Goal: Task Accomplishment & Management: Use online tool/utility

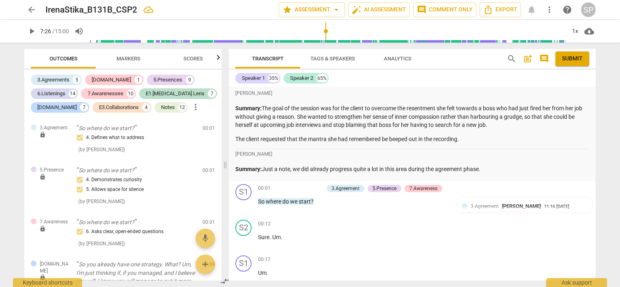
scroll to position [3019, 0]
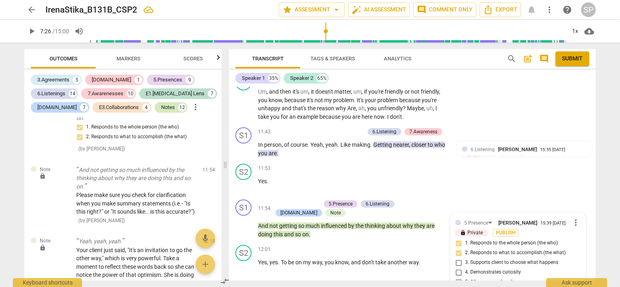
click at [161, 104] on div "Notes" at bounding box center [168, 107] width 14 height 8
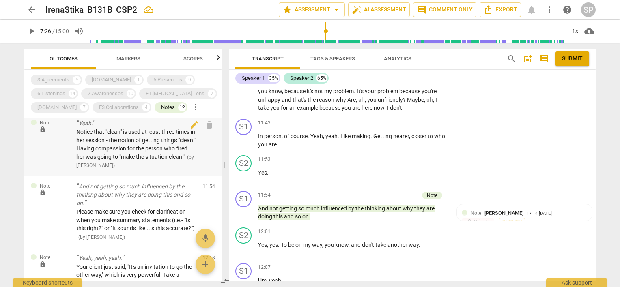
scroll to position [740, 0]
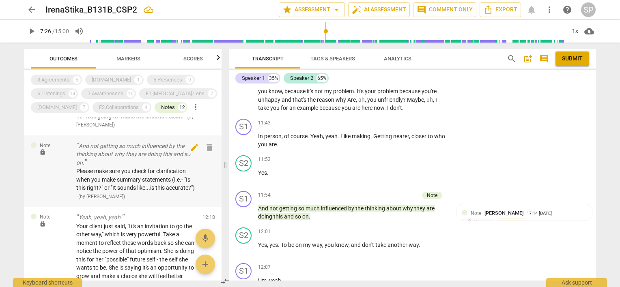
click at [192, 149] on span "edit" at bounding box center [194, 148] width 10 height 10
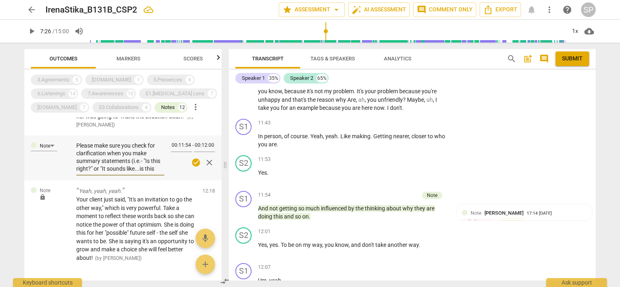
click at [144, 160] on textarea "Please make sure you check for clarification when you make summary statements (…" at bounding box center [120, 157] width 88 height 31
type textarea "Please make sure you check for clarification when you make summary statements (…"
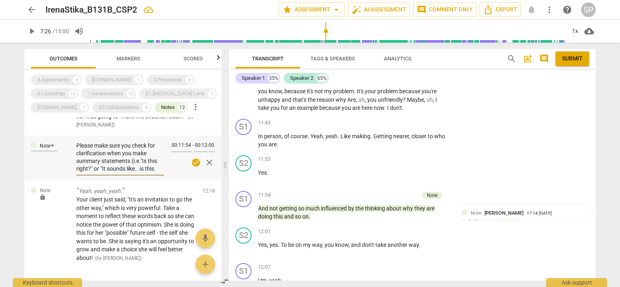
type textarea "Please make sure you check for clarification when you make summary statements (…"
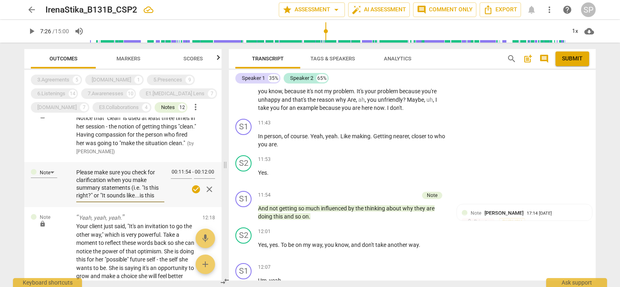
scroll to position [699, 0]
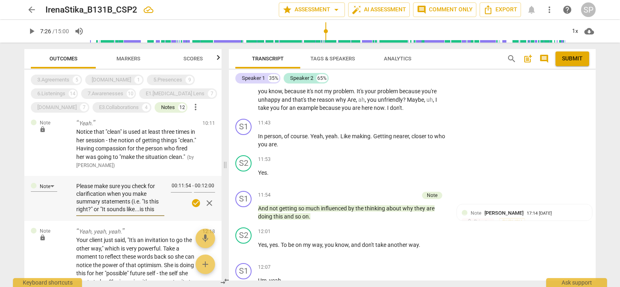
type textarea "Please make sure you check for clarification when you make summary statements (…"
click at [194, 203] on span "check_circle" at bounding box center [196, 203] width 10 height 10
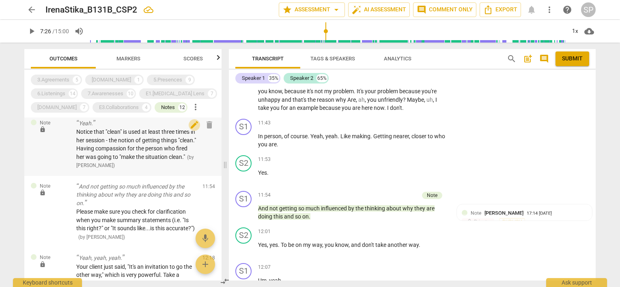
click at [189, 127] on span "edit" at bounding box center [194, 125] width 10 height 10
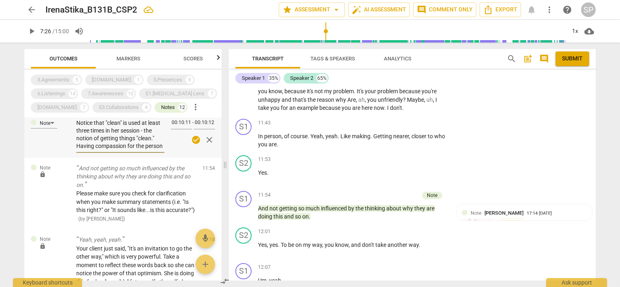
scroll to position [659, 0]
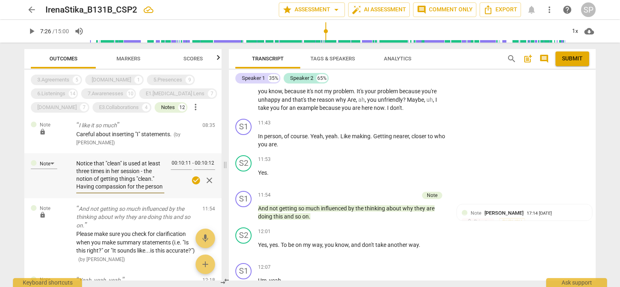
click at [93, 162] on textarea "Notice that "clean" is used at least three times in her session - the notion of…" at bounding box center [120, 175] width 88 height 31
type textarea "Notic that "clean" is used at least three times in her session - the notion of …"
type textarea "Noti that "clean" is used at least three times in her session - the notion of g…"
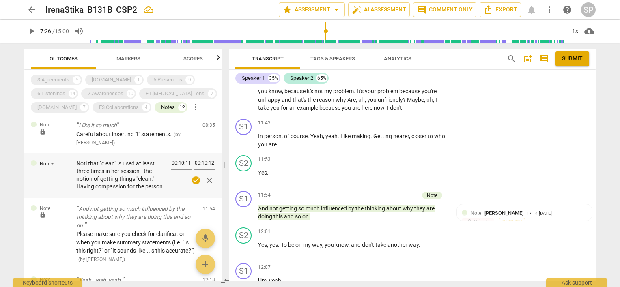
type textarea "Not that "clean" is used at least three times in her session - the notion of ge…"
type textarea "No that "clean" is used at least three times in her session - the notion of get…"
type textarea "N that "clean" is used at least three times in her session - the notion of gett…"
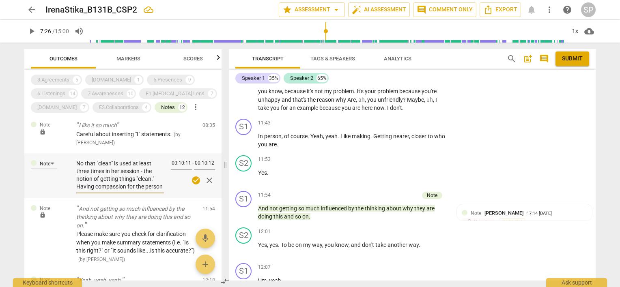
type textarea "N that "clean" is used at least three times in her session - the notion of gett…"
type textarea "that "clean" is used at least three times in her session - the notion of gettin…"
type textarea "H that "clean" is used at least three times in her session - the notion of gett…"
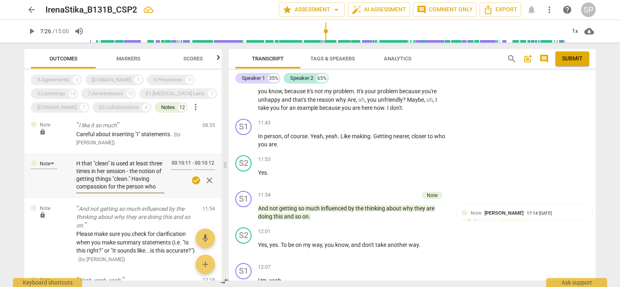
type textarea "Ho that "clean" is used at least three times in her session - the notion of get…"
type textarea "How that "clean" is used at least three times in her session - the notion of ge…"
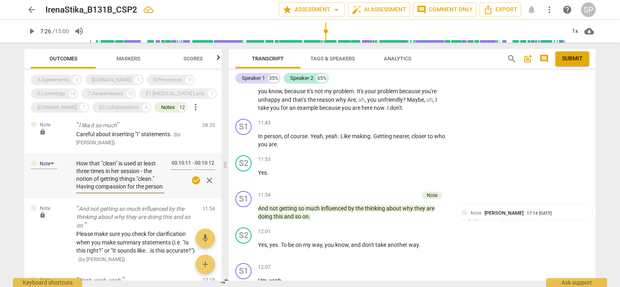
type textarea "How that "clean" is used at least three times in her session - the notion of ge…"
type textarea "How c that "clean" is used at least three times in her session - the notion of …"
type textarea "How co that "clean" is used at least three times in her session - the notion of…"
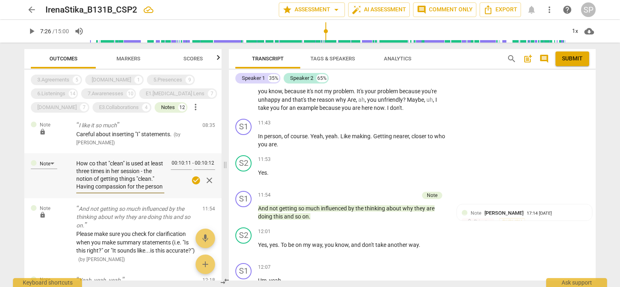
type textarea "How cou that "clean" is used at least three times in her session - the notion o…"
type textarea "How coul that "clean" is used at least three times in her session - the notion …"
type textarea "How could that "clean" is used at least three times in her session - the notion…"
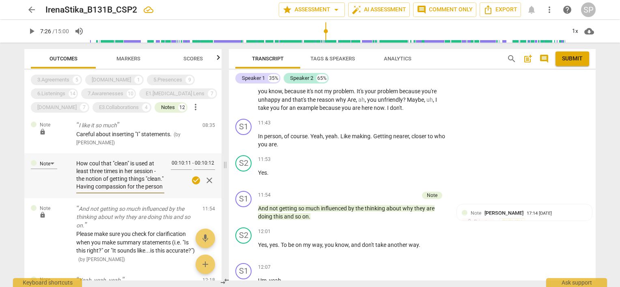
type textarea "How could that "clean" is used at least three times in her session - the notion…"
type textarea "How could y that "clean" is used at least three times in her session - the noti…"
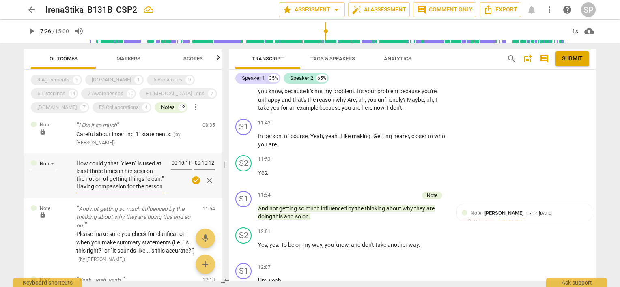
type textarea "How could yo that "clean" is used at least three times in her session - the not…"
type textarea "How could you that "clean" is used at least three times in her session - the no…"
type textarea "How could you h that "clean" is used at least three times in her session - the …"
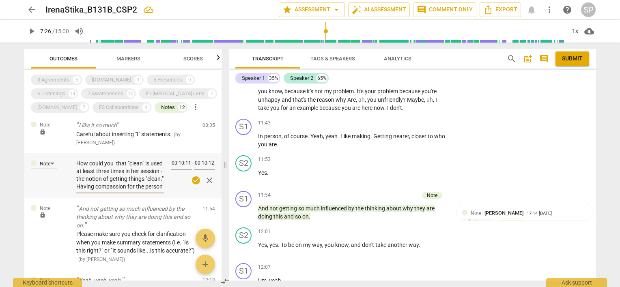
type textarea "How could you h that "clean" is used at least three times in her session - the …"
type textarea "How could you he that "clean" is used at least three times in her session - the…"
type textarea "How could you hel that "clean" is used at least three times in her session - th…"
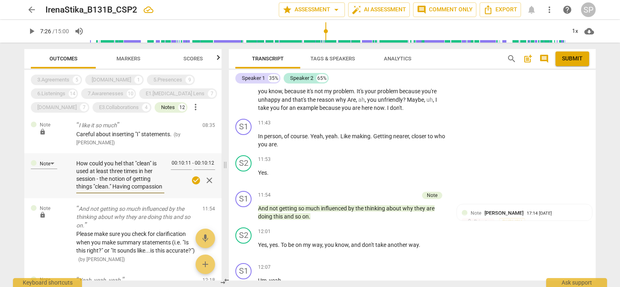
type textarea "How could you help that "clean" is used at least three times in her session - t…"
type textarea "How could you help y that "clean" is used at least three times in her session -…"
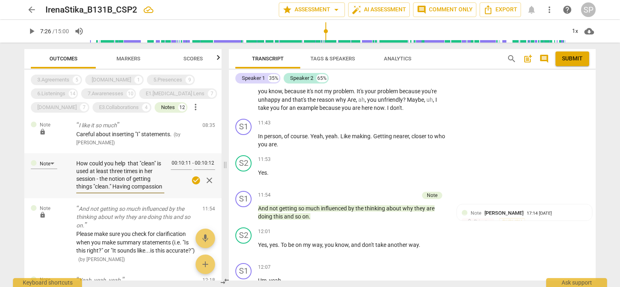
type textarea "How could you help y that "clean" is used at least three times in her session -…"
type textarea "How could you help yo that "clean" is used at least three times in her session …"
type textarea "How could you help you that "clean" is used at least three times in her session…"
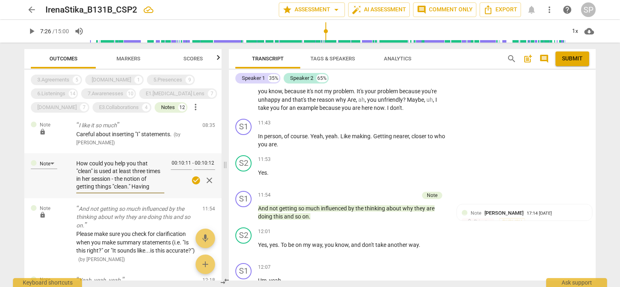
type textarea "How could you help your that "clean" is used at least three times in her sessio…"
type textarea "How could you help your c that "clean" is used at least three times in her sess…"
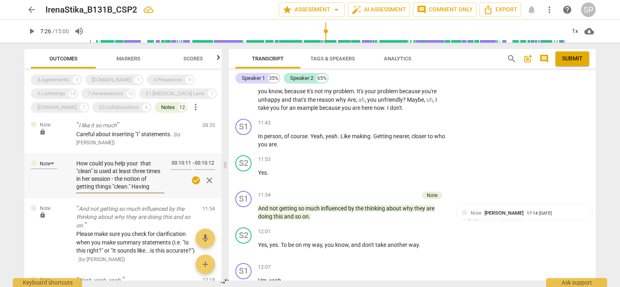
type textarea "How could you help your c that "clean" is used at least three times in her sess…"
type textarea "How could you help your cl that "clean" is used at least three times in her ses…"
type textarea "How could you help your cli that "clean" is used at least three times in her se…"
type textarea "How could you help your clie that "clean" is used at least three times in her s…"
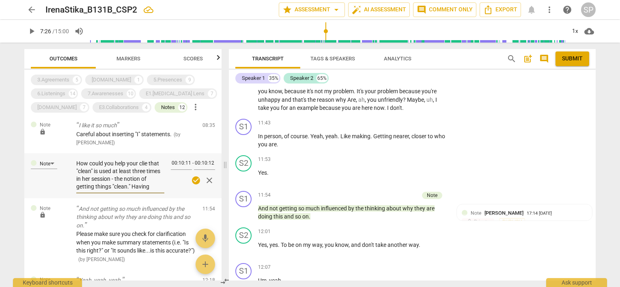
type textarea "How could you help your clien that "clean" is used at least three times in her …"
type textarea "How could you help your client that "clean" is used at least three times in her…"
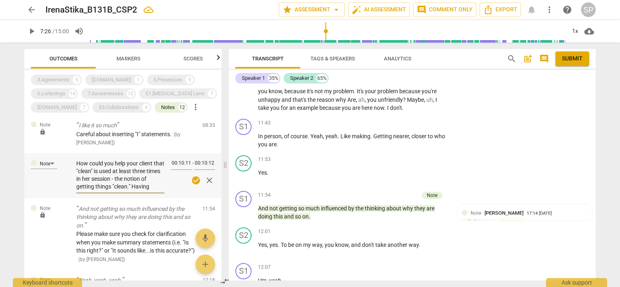
type textarea "How could you help your client that "clean" is used at least three times in her…"
type textarea "How could you help your client n that "clean" is used at least three times in h…"
type textarea "How could you help your client no that "clean" is used at least three times in …"
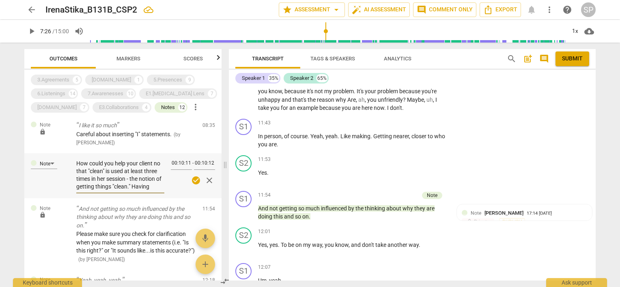
type textarea "How could you help your client not that "clean" is used at least three times in…"
type textarea "How could you help your client noti that "clean" is used at least three times i…"
type textarea "How could you help your client notic that "clean" is used at least three times …"
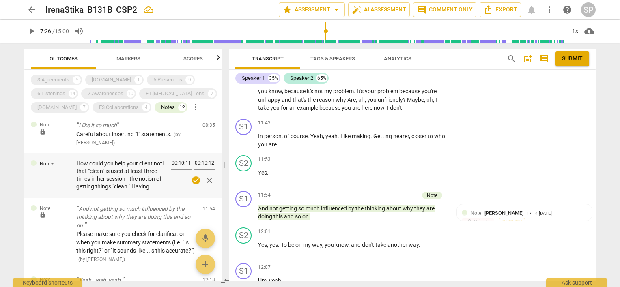
type textarea "How could you help your client notic that "clean" is used at least three times …"
type textarea "How could you help your client notice that "clean" is used at least three times…"
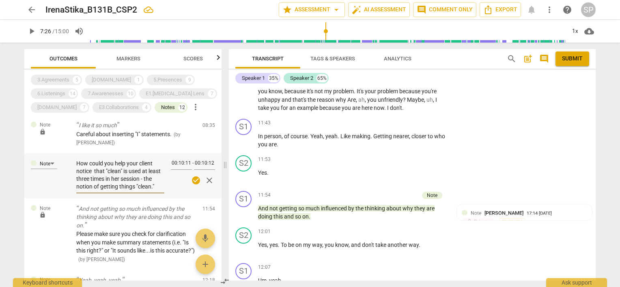
type textarea "How could you help your client notice t that "clean" is used at least three tim…"
type textarea "How could you help your client notice th that "clean" is used at least three ti…"
type textarea "How could you help your client notice tha that "clean" is used at least three t…"
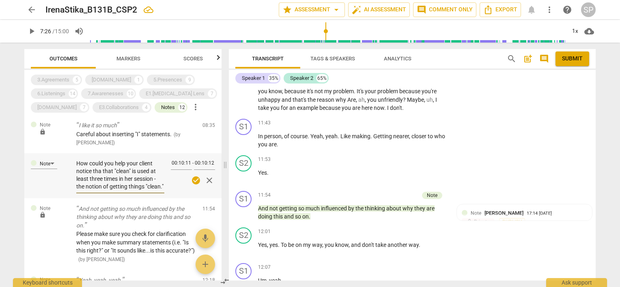
type textarea "How could you help your client notice that that "clean" is used at least three …"
type textarea "How could you help your client notice that s that "clean" is used at least thre…"
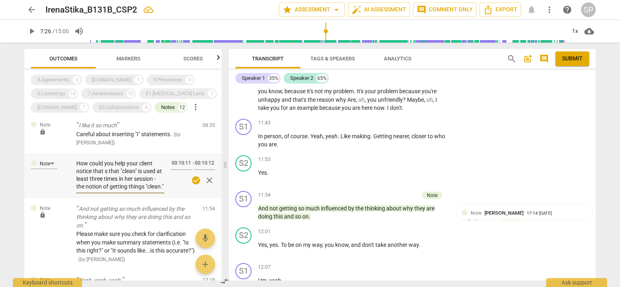
type textarea "How could you help your client notice that sh that "clean" is used at least thr…"
type textarea "How could you help your client notice that she that "clean" is used at least th…"
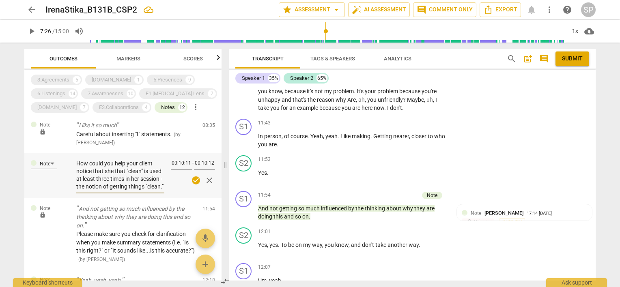
type textarea "How could you help your client notice that she that "clean" is used at least th…"
type textarea "How could you help your client notice that she a that "clean" is used at least …"
type textarea "How could you help your client notice that she al that "clean" is used at least…"
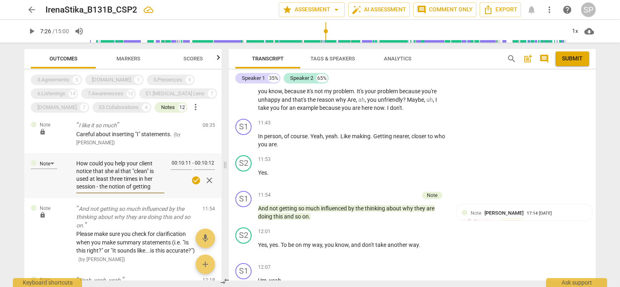
type textarea "How could you help your client notice that she als that "clean" is used at leas…"
type textarea "How could you help your client notice that she also that "clean" is used at lea…"
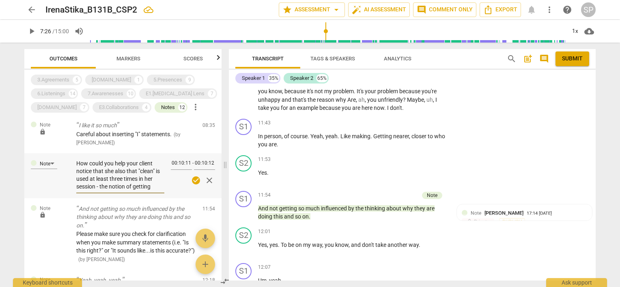
type textarea "How could you help your client notice that she also that "clean" is used at lea…"
type textarea "How could you help your client notice that she also m that "clean" is used at l…"
type textarea "How could you help your client notice that she also me that "clean" is used at …"
type textarea "How could you help your client notice that she also men that "clean" is used at…"
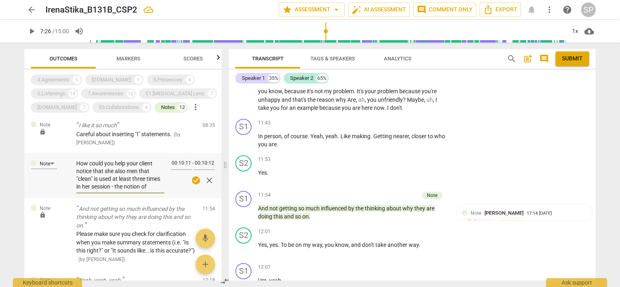
type textarea "How could you help your client notice that she also ment that "clean" is used a…"
type textarea "How could you help your client notice that she also menti that "clean" is used …"
type textarea "How could you help your client notice that she also mentio that "clean" is used…"
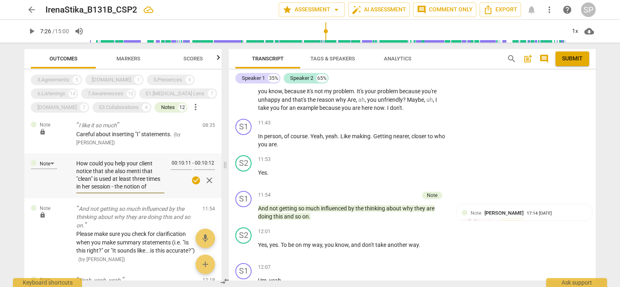
type textarea "How could you help your client notice that she also mentio that "clean" is used…"
type textarea "How could you help your client notice that she also mention that "clean" is use…"
type textarea "How could you help your client notice that she also mentione that "clean" is us…"
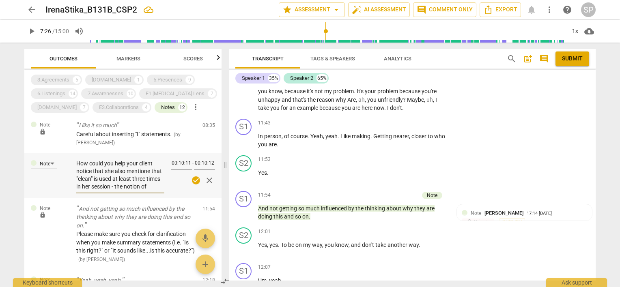
type textarea "How could you help your client notice that she also mentioned that "clean" is u…"
type textarea "How could you help your client notice that she also mentioned t that "clean" is…"
type textarea "How could you help your client notice that she also mentioned th that "clean" i…"
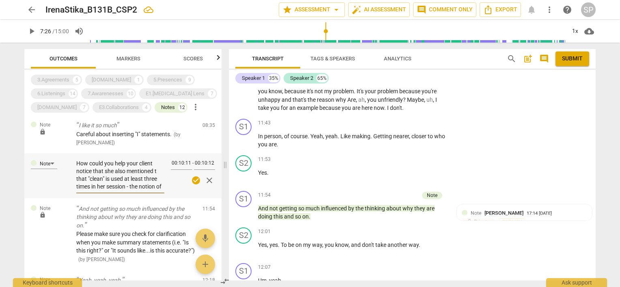
type textarea "How could you help your client notice that she also mentioned th that "clean" i…"
type textarea "How could you help your client notice that she also mentioned tha that "clean" …"
type textarea "How could you help your client notice that she also mentioned that that "clean"…"
type textarea "How could you help your client notice that she also mentioned thatthat "clean" …"
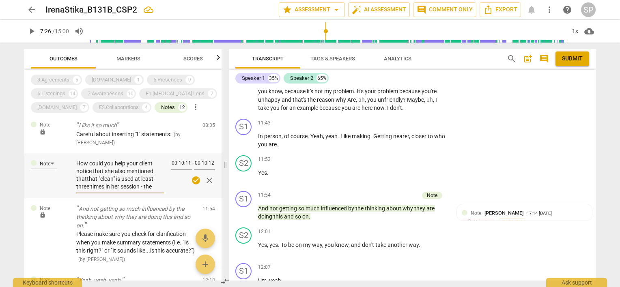
type textarea "How could you help your client notice that she also mentioned thathat "clean" i…"
type textarea "How could you help your client notice that she also mentioned thatat "clean" is…"
type textarea "How could you help your client notice that she also mentioned thatt "clean" is …"
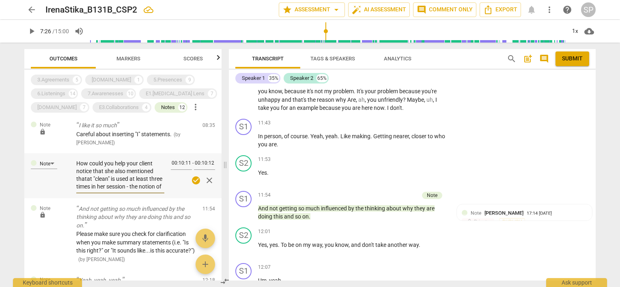
type textarea "How could you help your client notice that she also mentioned thatt "clean" is …"
type textarea "How could you help your client notice that she also mentioned that "clean" is u…"
type textarea "How could you help your client notice that she also mentioned that"clean" is us…"
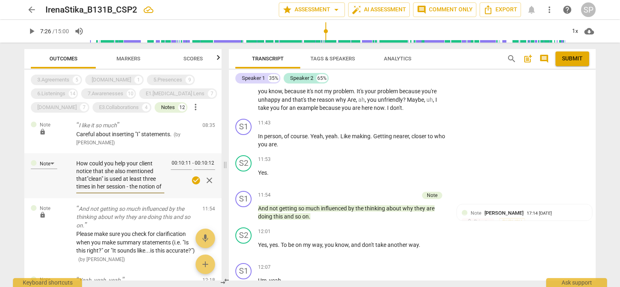
type textarea "How could you help your client notice that she also mentioned thatclean" is use…"
type textarea "How could you help your client notice that she also mentioned thatlean" is used…"
type textarea "How could you help your client notice that she also mentioned thatean" is used …"
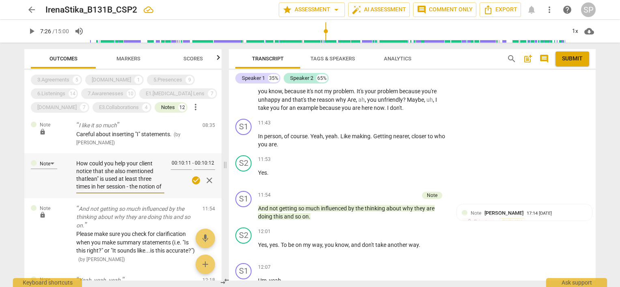
type textarea "How could you help your client notice that she also mentioned thatean" is used …"
type textarea "How could you help your client notice that she also mentioned thatan" is used a…"
type textarea "How could you help your client notice that she also mentioned thatn" is used at…"
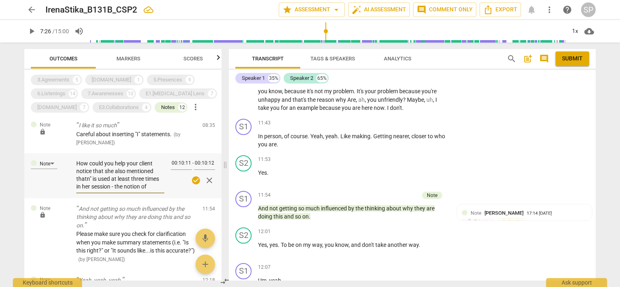
type textarea "How could you help your client notice that she also mentioned that" is used at …"
type textarea "How could you help your client notice that she also mentioned that is used at l…"
type textarea "How could you help your client notice that she also mentioned thatis used at le…"
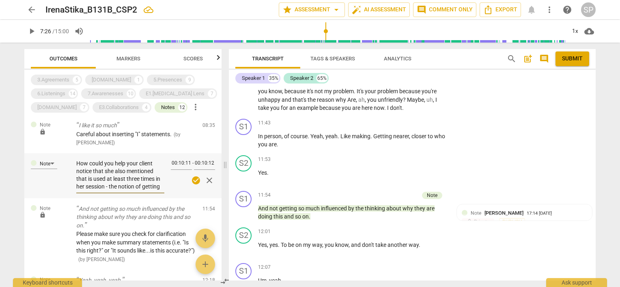
type textarea "How could you help your client notice that she also mentioned thatis used at le…"
type textarea "How could you help your client notice that she also mentioned thats used at lea…"
type textarea "How could you help your client notice that she also mentioned that used at leas…"
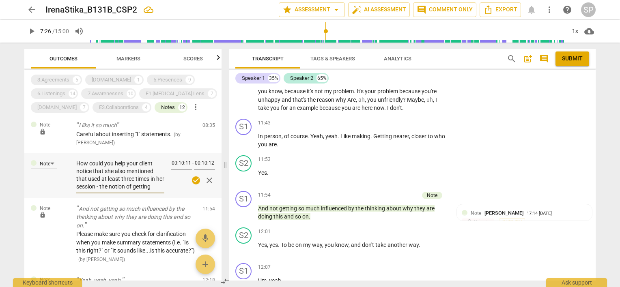
type textarea "How could you help your client notice that she also mentioned thatused at least…"
type textarea "How could you help your client notice that she also mentioned thatsed at least …"
type textarea "How could you help your client notice that she also mentioned thated at least t…"
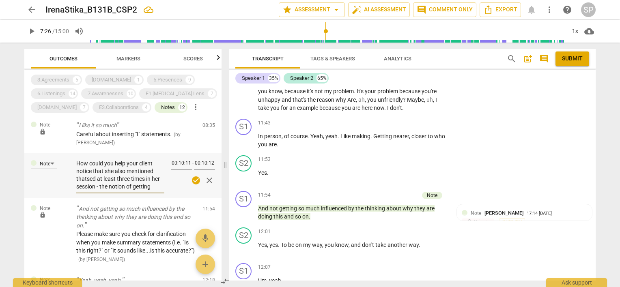
type textarea "How could you help your client notice that she also mentioned thated at least t…"
type textarea "How could you help your client notice that she also mentioned thatd at least th…"
type textarea "How could you help your client notice that she also mentioned that at least thr…"
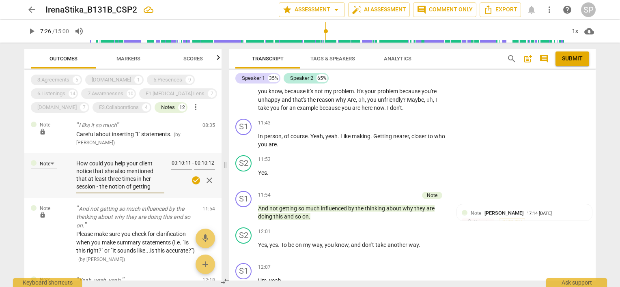
type textarea "How could you help your client notice that she also mentioned thatat least thre…"
type textarea "How could you help your client notice that she also mentioned thatt least three…"
type textarea "How could you help your client notice that she also mentioned that least three …"
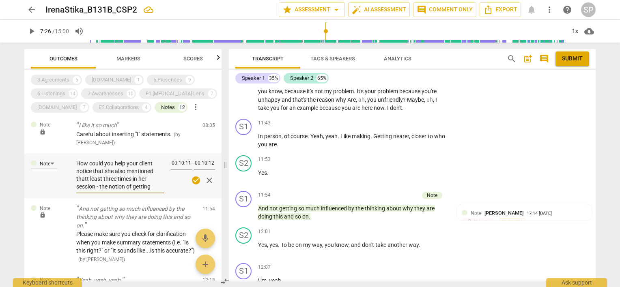
type textarea "How could you help your client notice that she also mentioned that least three …"
type textarea "How could you help your client notice that she also mentioned thatleast three t…"
type textarea "How could you help your client notice that she also mentioned thateast three ti…"
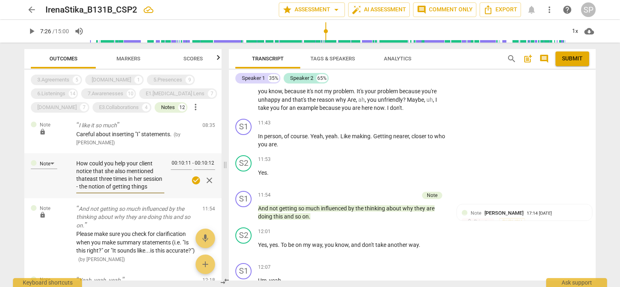
type textarea "How could you help your client notice that she also mentioned thatast three tim…"
type textarea "How could you help your client notice that she also mentioned thatst three time…"
type textarea "How could you help your client notice that she also mentioned thatt three times…"
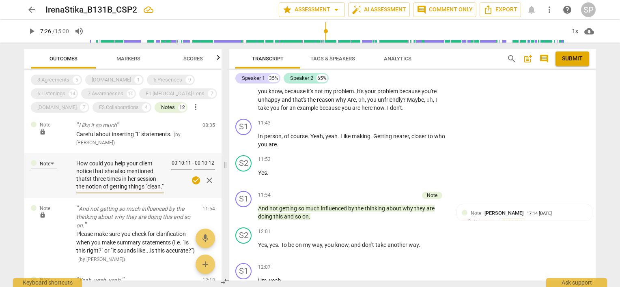
type textarea "How could you help your client notice that she also mentioned thatt three times…"
type textarea "How could you help your client notice that she also mentioned that three times …"
type textarea "How could you help your client notice that she also mentioned thatthree times i…"
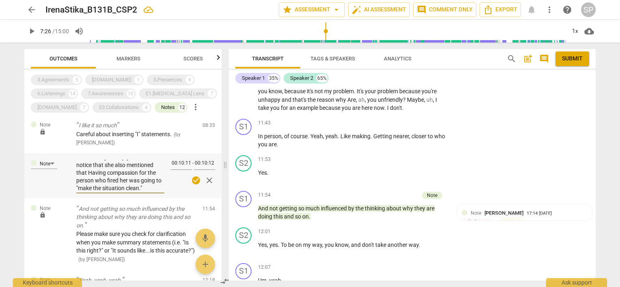
scroll to position [8, 0]
click at [152, 184] on textarea "How could you help your client notice that she also mentioned that Having compa…" at bounding box center [120, 175] width 88 height 31
click at [191, 180] on span "check_circle" at bounding box center [196, 181] width 10 height 10
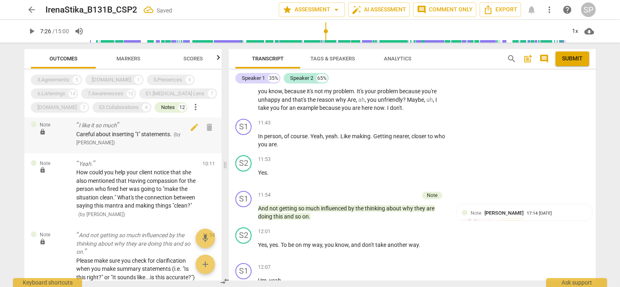
scroll to position [618, 0]
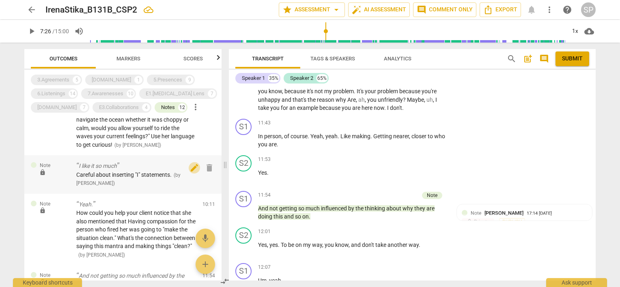
click at [189, 167] on span "edit" at bounding box center [194, 168] width 10 height 10
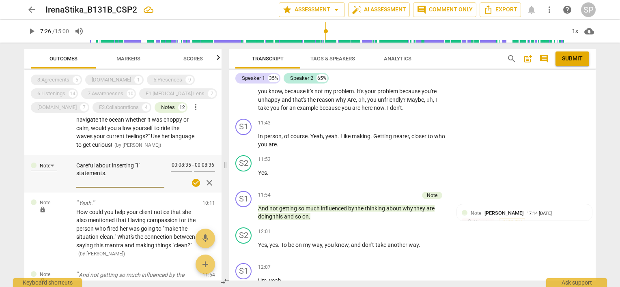
click at [141, 165] on textarea "Careful about inserting "I" statements." at bounding box center [120, 173] width 88 height 23
click at [116, 172] on textarea "Careful about inserting yourself ("I" statements." at bounding box center [120, 173] width 88 height 23
click at [191, 182] on span "check_circle" at bounding box center [196, 183] width 10 height 10
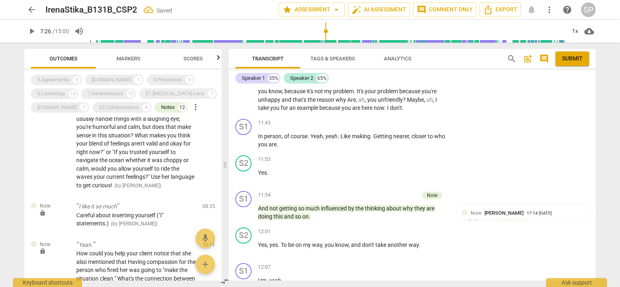
scroll to position [496, 0]
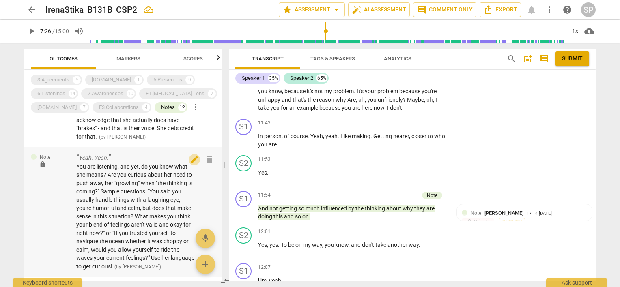
click at [189, 159] on span "edit" at bounding box center [194, 160] width 10 height 10
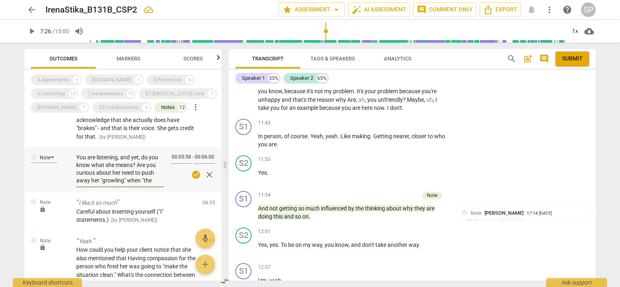
click at [142, 157] on textarea "You are listening, and yet, do you know what she means? Are you curious about h…" at bounding box center [120, 169] width 88 height 31
click at [151, 167] on textarea "You are providing abundant space but don't be afraid to ask her about some of w…" at bounding box center [120, 169] width 88 height 31
click at [88, 175] on textarea "You are providing abundant space but don't be afraid to ask her about some of w…" at bounding box center [120, 169] width 88 height 31
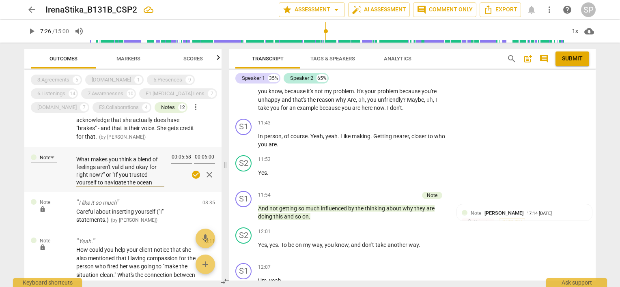
click at [87, 182] on textarea "You are providing abundant space but don't be afraid to ask her about some of w…" at bounding box center [120, 169] width 88 height 31
click at [98, 170] on textarea "You are providing abundant space but don't be afraid to ask her about some of w…" at bounding box center [120, 169] width 88 height 31
click at [191, 176] on span "check_circle" at bounding box center [196, 175] width 10 height 10
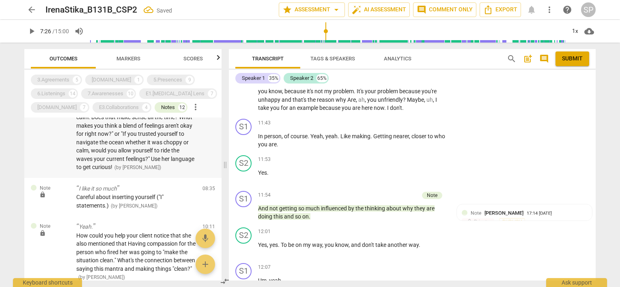
scroll to position [618, 0]
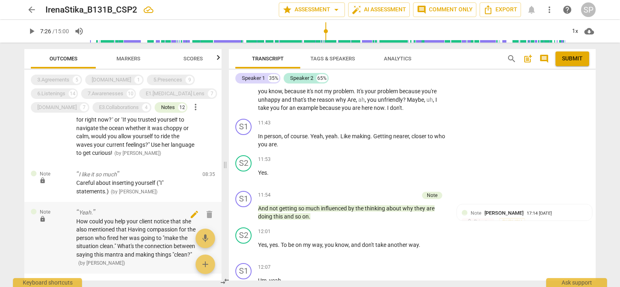
click at [191, 219] on span "edit" at bounding box center [194, 215] width 10 height 10
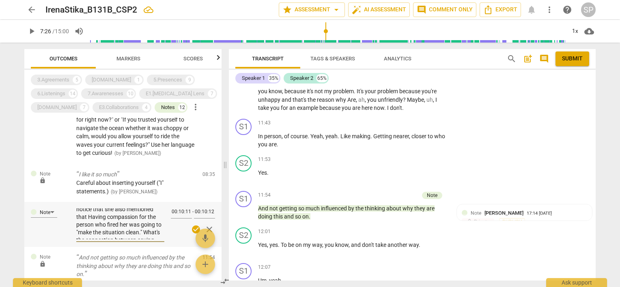
scroll to position [0, 0]
click at [92, 235] on textarea "How could you help your client notice that she also mentioned that Having compa…" at bounding box center [120, 223] width 88 height 31
click at [191, 234] on span "check_circle" at bounding box center [196, 230] width 10 height 10
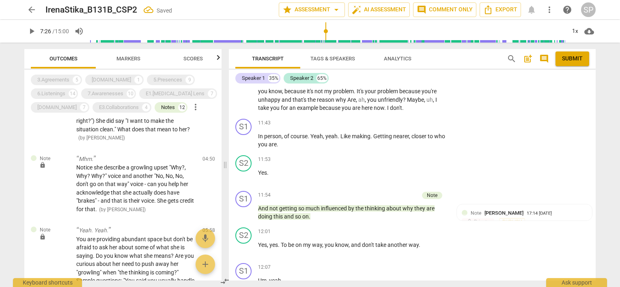
scroll to position [415, 0]
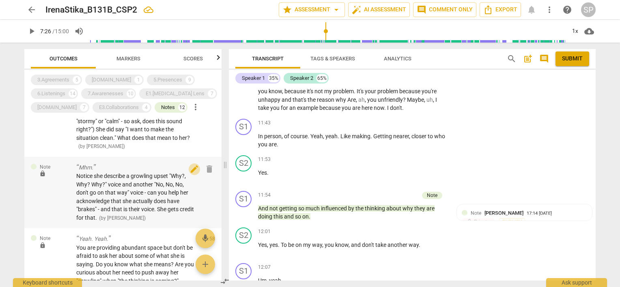
click at [189, 170] on span "edit" at bounding box center [194, 169] width 10 height 10
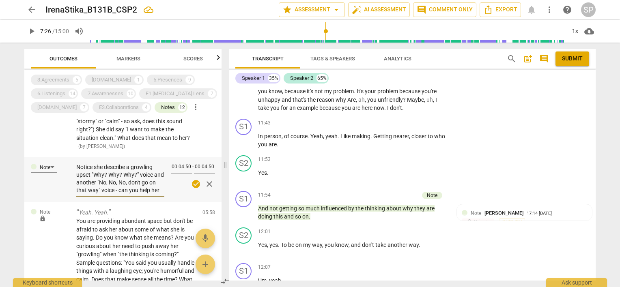
click at [191, 183] on span "check_circle" at bounding box center [196, 184] width 10 height 10
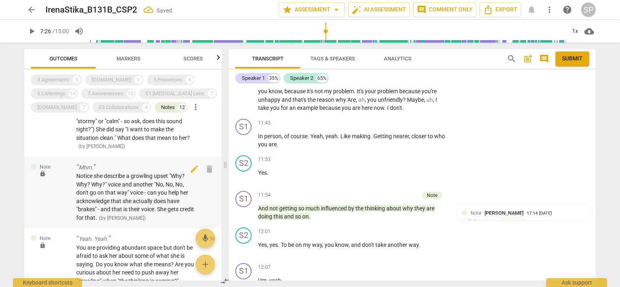
click at [164, 201] on span "Notice she describe a growling upset "Why? Why? Why?" voice and another "No, No…" at bounding box center [135, 197] width 118 height 48
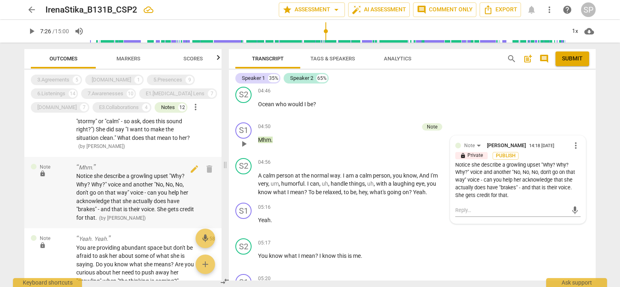
scroll to position [1102, 0]
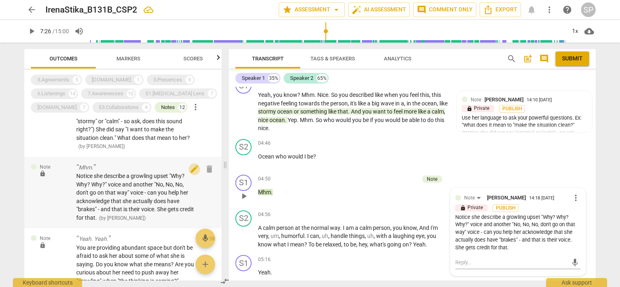
click at [189, 170] on span "edit" at bounding box center [194, 169] width 10 height 10
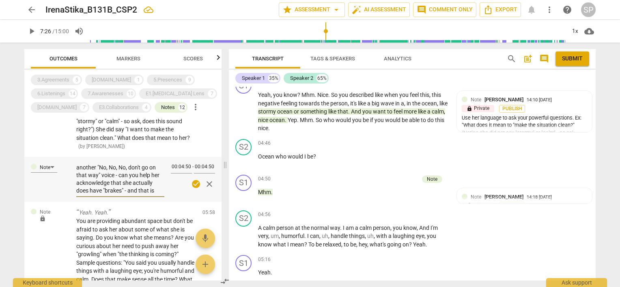
scroll to position [18, 0]
click at [109, 187] on textarea "Notice she describe a growling upset "Why? Why? Why?" voice and another "No, No…" at bounding box center [120, 178] width 88 height 31
click at [91, 192] on textarea "Notice she describe a growling upset "Why? Why? Why?" voice and another "No, No…" at bounding box center [120, 178] width 88 height 31
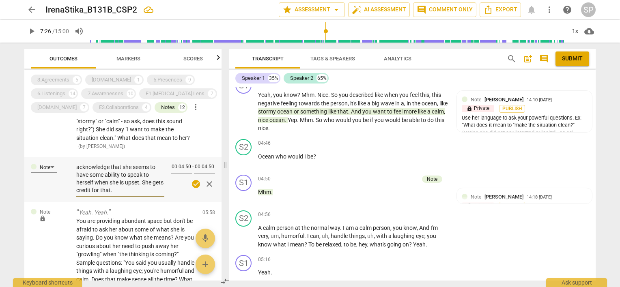
click at [151, 190] on textarea "Notice she describe a growling upset "Why? Why? Why?" voice and another "No, No…" at bounding box center [120, 178] width 88 height 31
click at [192, 182] on span "check_circle" at bounding box center [196, 184] width 10 height 10
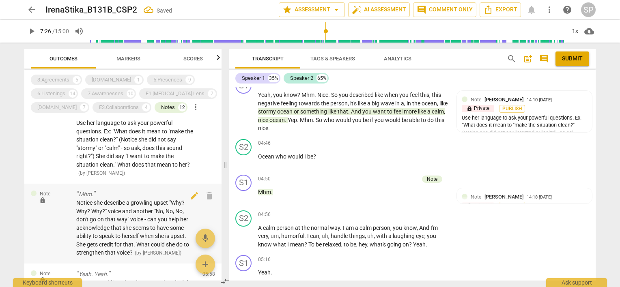
scroll to position [375, 0]
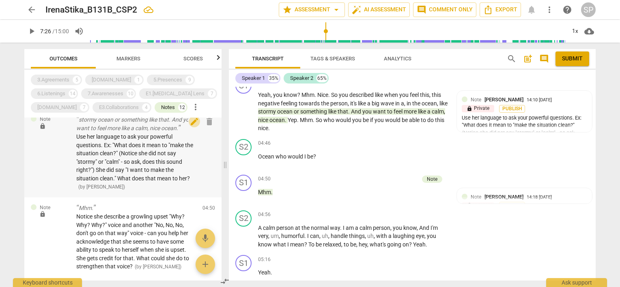
click at [194, 120] on span "edit" at bounding box center [194, 122] width 10 height 10
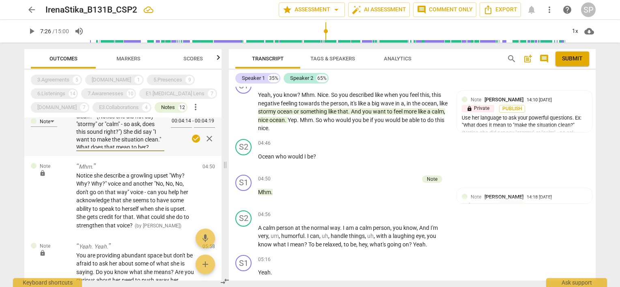
scroll to position [31, 0]
click at [157, 143] on textarea "Use her language to ask your powerful questions. Ex: "What does it mean to "mak…" at bounding box center [120, 133] width 88 height 31
click at [191, 136] on span "check_circle" at bounding box center [196, 139] width 10 height 10
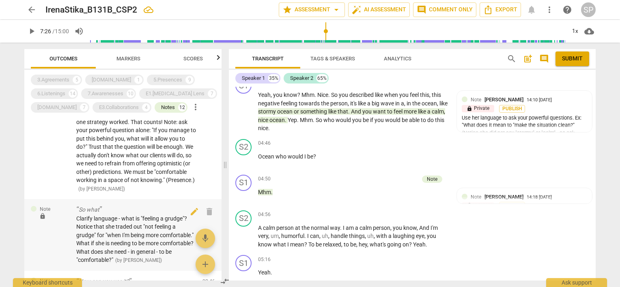
scroll to position [8, 0]
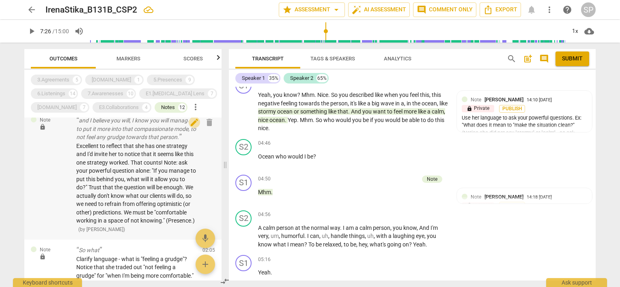
click at [191, 121] on span "edit" at bounding box center [194, 123] width 10 height 10
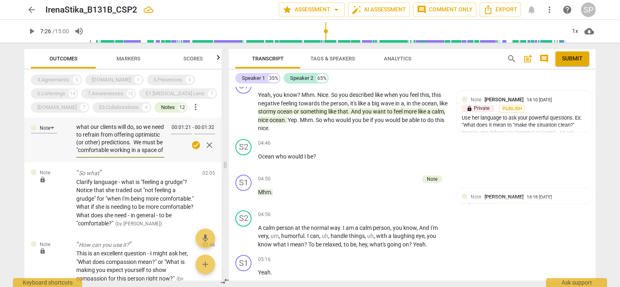
scroll to position [69, 0]
click at [148, 136] on textarea "Excellent to reflect that she has one strategy and I'd invite her to notice tha…" at bounding box center [120, 139] width 88 height 31
click at [110, 136] on textarea "Excellent to reflect that she has one strategy and I'd invite her to notice tha…" at bounding box center [120, 139] width 88 height 31
drag, startPoint x: 113, startPoint y: 136, endPoint x: 107, endPoint y: 137, distance: 5.8
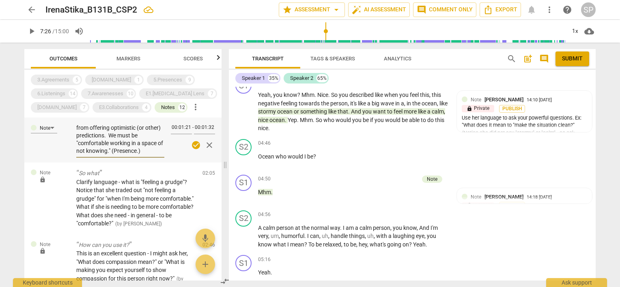
click at [107, 137] on textarea "Excellent to reflect that she has one strategy and I'd invite her to notice tha…" at bounding box center [120, 139] width 88 height 31
click at [137, 145] on textarea "Excellent to reflect that she has one strategy and I'd invite her to notice tha…" at bounding box center [120, 139] width 88 height 31
click at [151, 137] on textarea "Excellent to reflect that she has one strategy and I'd invite her to notice tha…" at bounding box center [120, 139] width 88 height 31
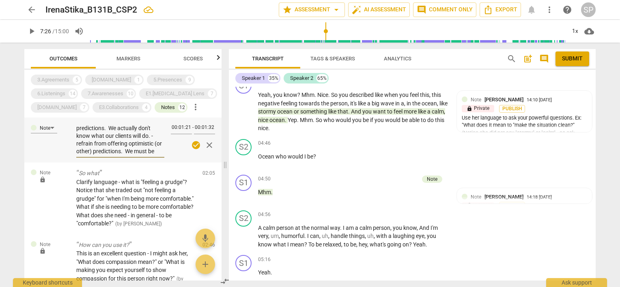
scroll to position [84, 0]
click at [109, 152] on textarea "Excellent to reflect that she has one strategy and I'd invite her to notice tha…" at bounding box center [120, 139] width 88 height 31
click at [191, 144] on span "check_circle" at bounding box center [196, 145] width 10 height 10
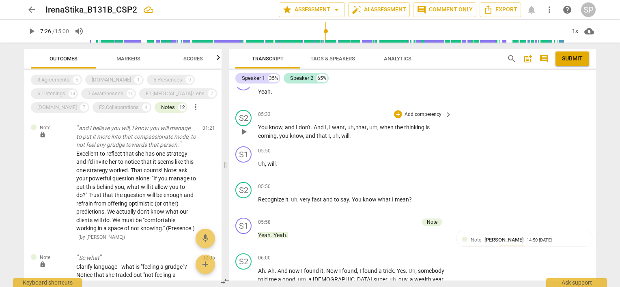
scroll to position [1629, 0]
